Goal: Task Accomplishment & Management: Use online tool/utility

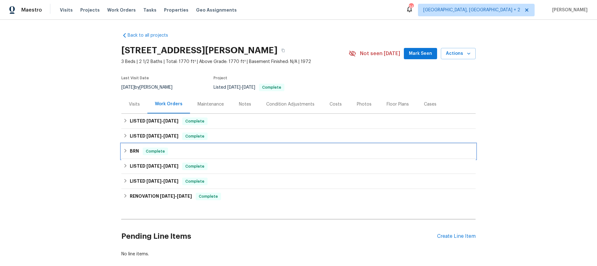
click at [124, 151] on icon at bounding box center [125, 151] width 4 height 4
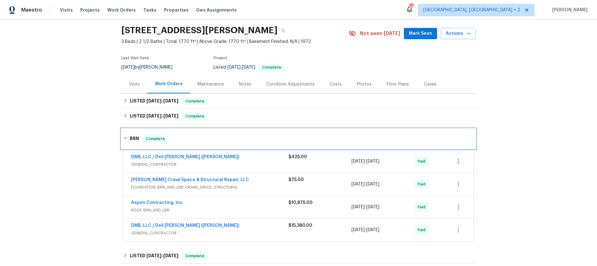
scroll to position [25, 0]
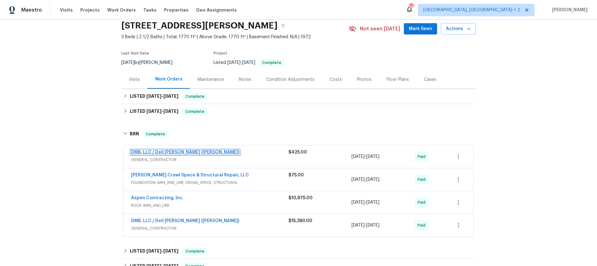
click at [142, 152] on link "DMB, LLC / Dell [PERSON_NAME] ([PERSON_NAME])" at bounding box center [185, 152] width 108 height 4
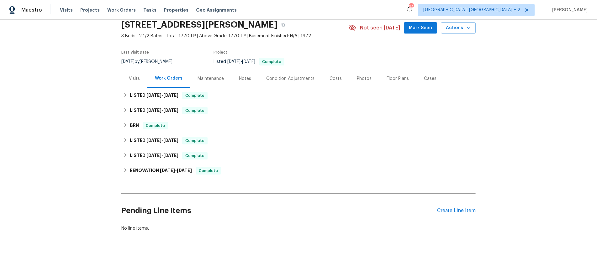
scroll to position [26, 0]
click at [126, 126] on icon at bounding box center [125, 124] width 4 height 4
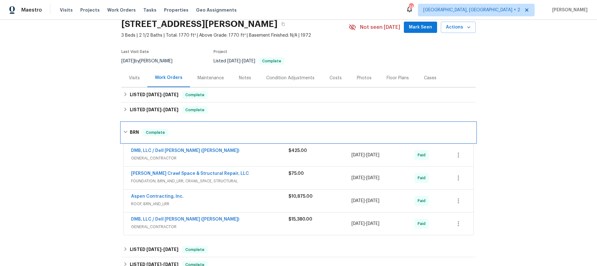
scroll to position [43, 0]
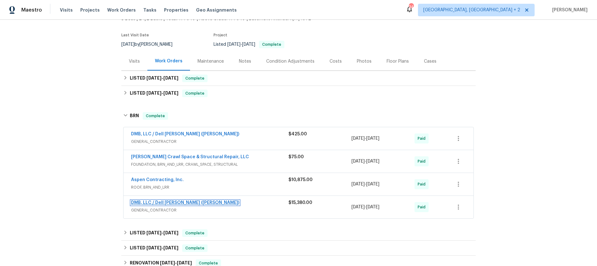
click at [137, 204] on link "DMB, LLC / Dell [PERSON_NAME] ([PERSON_NAME])" at bounding box center [185, 203] width 108 height 4
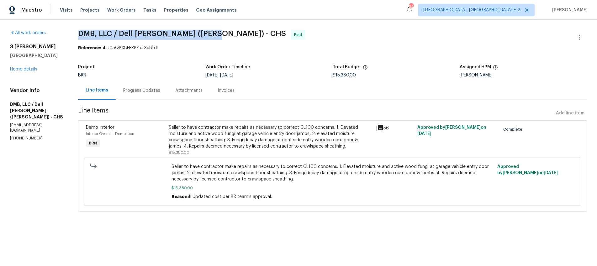
drag, startPoint x: 211, startPoint y: 35, endPoint x: 78, endPoint y: 36, distance: 132.7
click at [78, 36] on div "All work orders 3 Tommy Cir Goose Creek, SC 29445 Home details Vendor Info DMB,…" at bounding box center [298, 125] width 597 height 210
copy span "DMB, LLC / Dell [PERSON_NAME] ([PERSON_NAME]) - CHS"
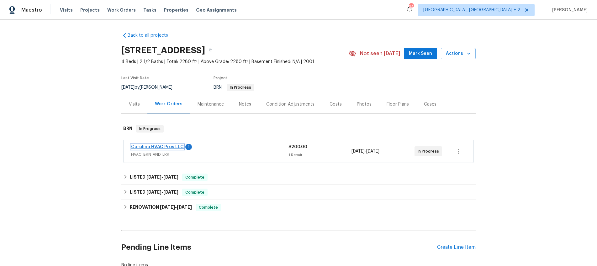
click at [145, 147] on link "Carolina HVAC Pros LLC" at bounding box center [157, 147] width 53 height 4
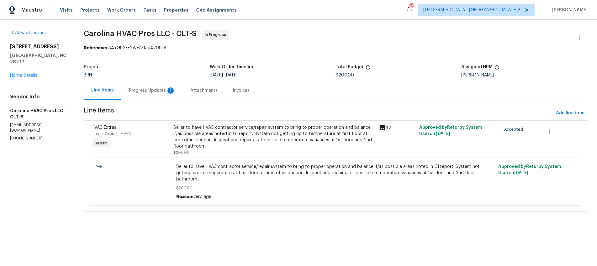
click at [154, 88] on div "Progress Updates 1" at bounding box center [152, 90] width 46 height 6
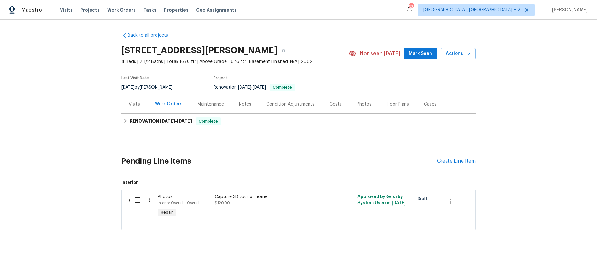
click at [136, 105] on div "Visits" at bounding box center [134, 104] width 11 height 6
